Goal: Information Seeking & Learning: Learn about a topic

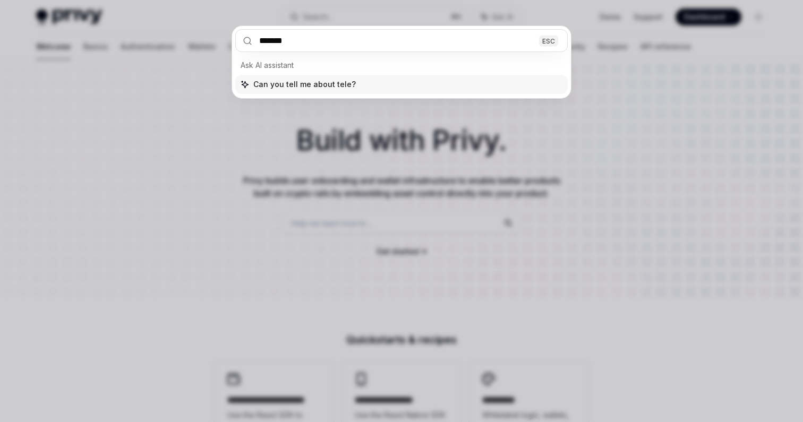
type input "********"
type textarea "*"
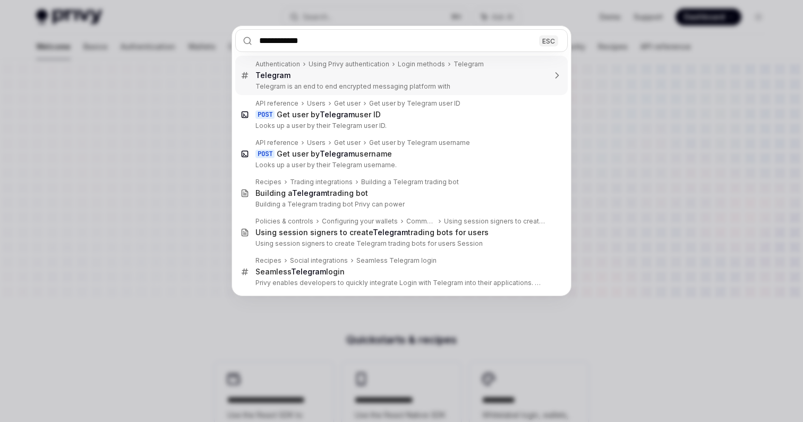
type input "**********"
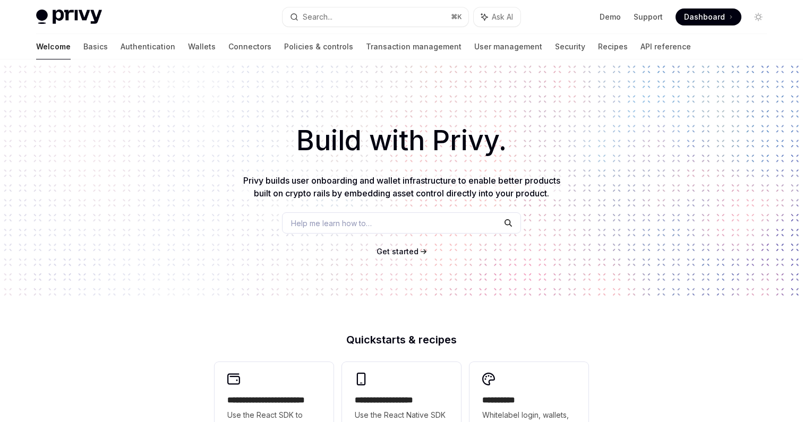
type textarea "*"
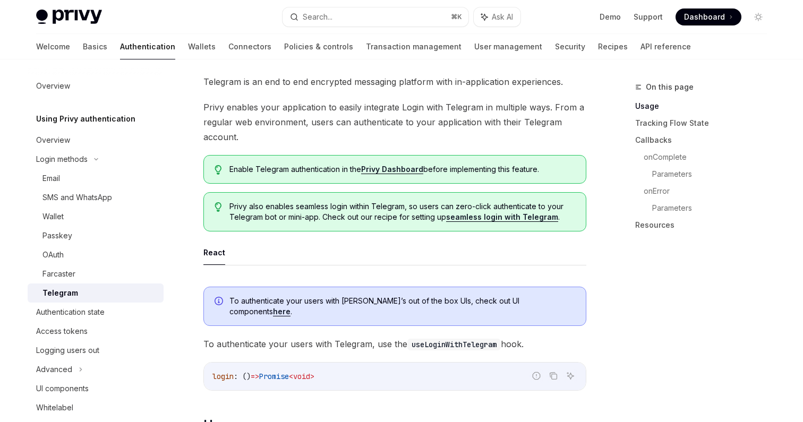
click at [297, 161] on div "Enable Telegram authentication in the Privy Dashboard before implementing this …" at bounding box center [394, 169] width 383 height 29
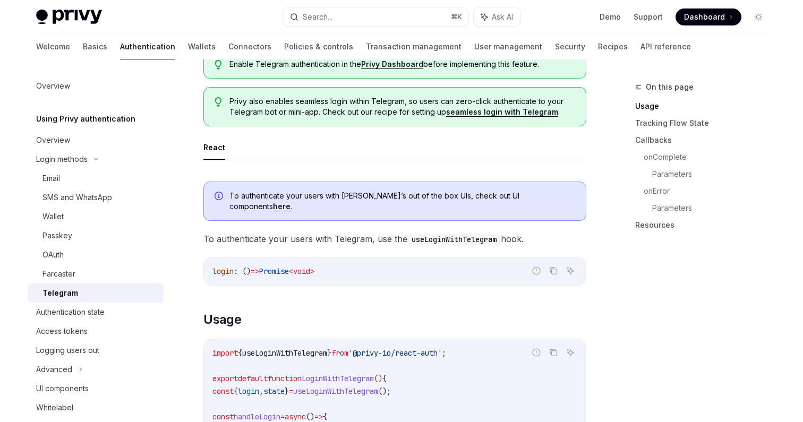
scroll to position [180, 0]
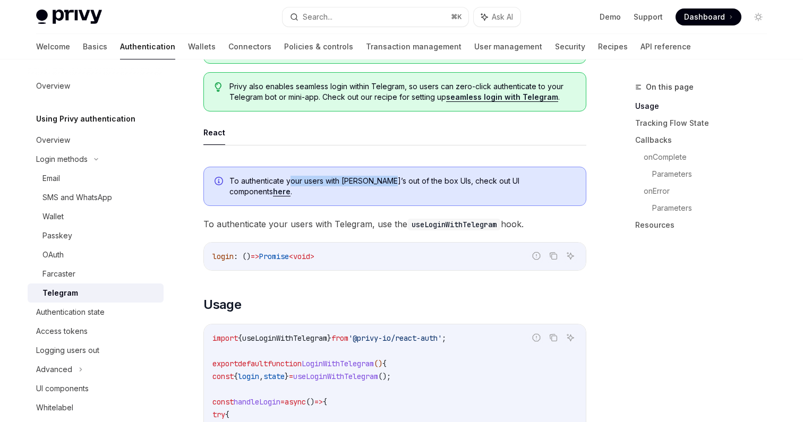
drag, startPoint x: 289, startPoint y: 177, endPoint x: 380, endPoint y: 179, distance: 91.4
click at [380, 178] on span "To authenticate your users with [PERSON_NAME]’s out of the box UIs, check out U…" at bounding box center [402, 186] width 346 height 21
click at [380, 179] on span "To authenticate your users with [PERSON_NAME]’s out of the box UIs, check out U…" at bounding box center [402, 186] width 346 height 21
drag, startPoint x: 380, startPoint y: 179, endPoint x: 333, endPoint y: 179, distance: 47.8
click at [334, 179] on span "To authenticate your users with [PERSON_NAME]’s out of the box UIs, check out U…" at bounding box center [402, 186] width 346 height 21
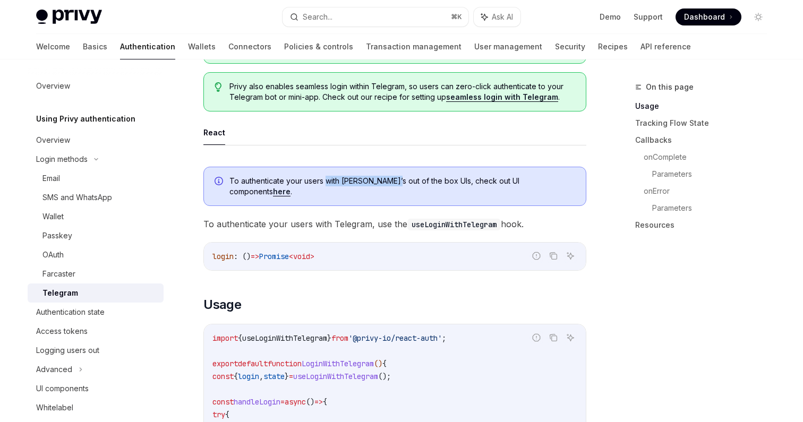
click at [333, 179] on span "To authenticate your users with [PERSON_NAME]’s out of the box UIs, check out U…" at bounding box center [402, 186] width 346 height 21
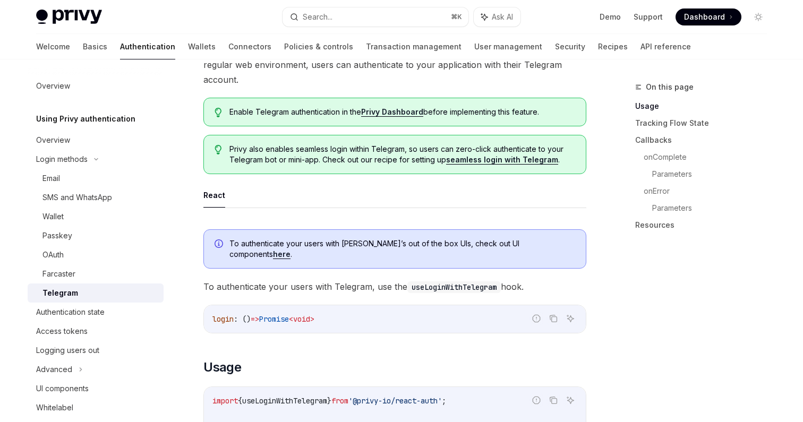
scroll to position [0, 0]
